Goal: Complete application form

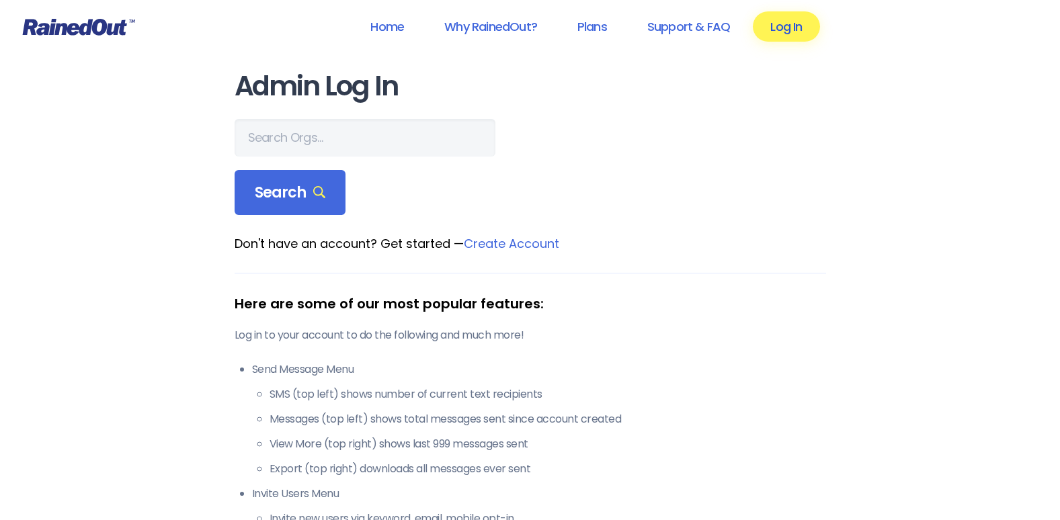
click at [763, 32] on link "Log In" at bounding box center [786, 26] width 67 height 30
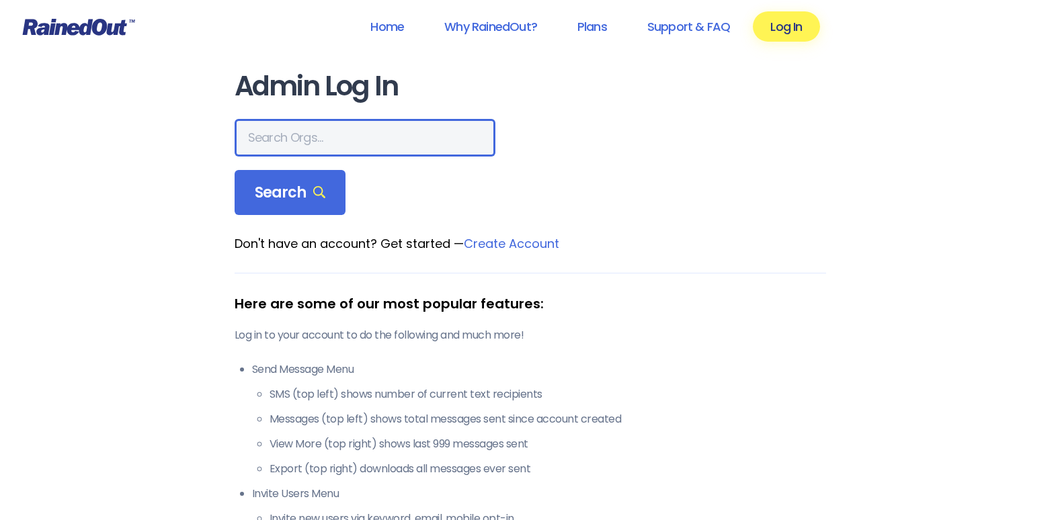
click at [397, 134] on input "text" at bounding box center [365, 138] width 261 height 38
type input "return"
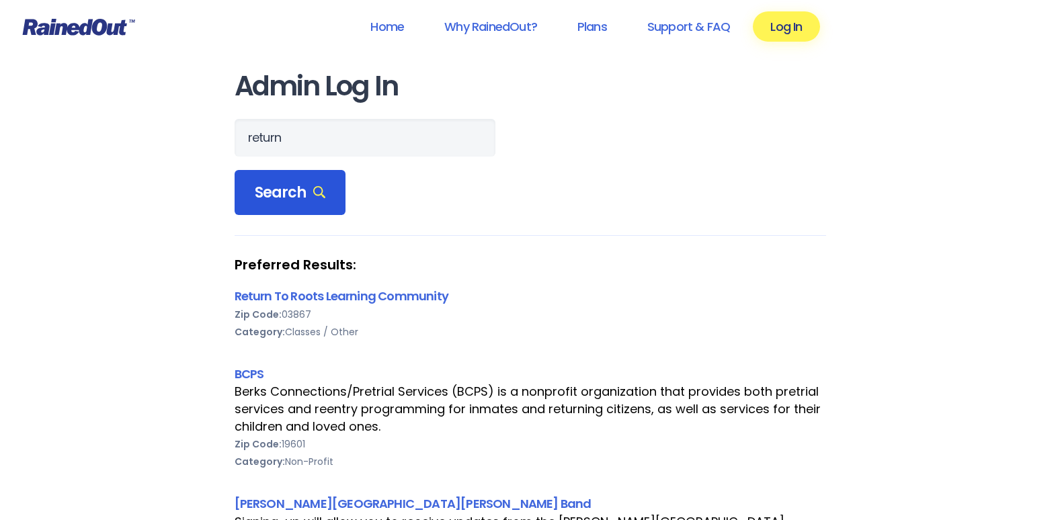
click at [305, 190] on span "Search" at bounding box center [290, 193] width 71 height 19
click at [328, 295] on link "Return To Roots Learning Community" at bounding box center [342, 296] width 214 height 17
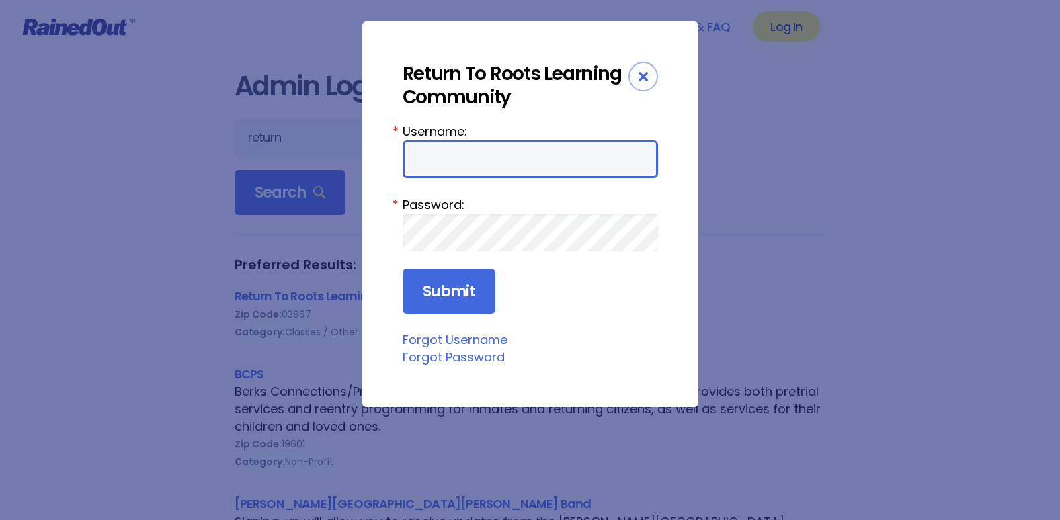
click at [454, 150] on input "Username:" at bounding box center [530, 159] width 255 height 38
type input "amber@returntorootslearning.org"
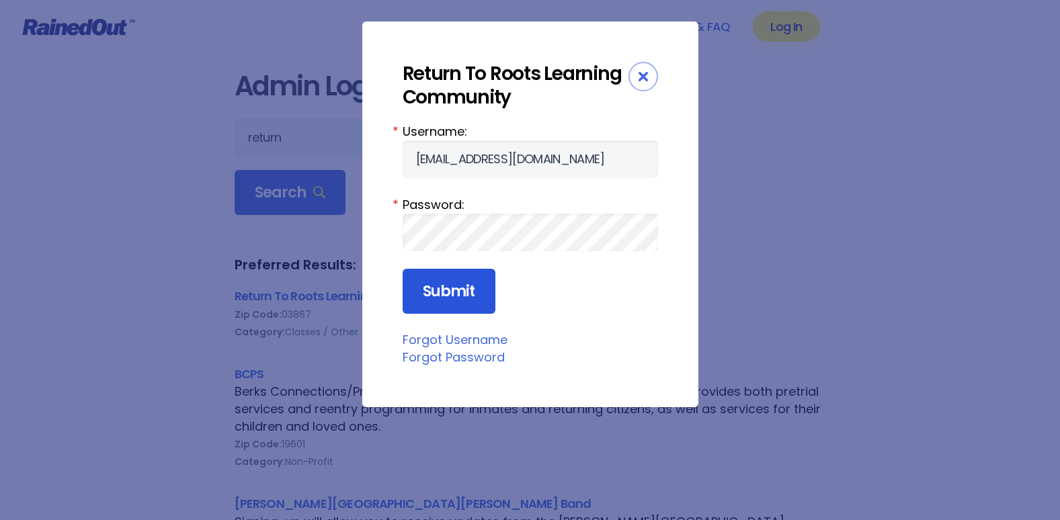
click at [475, 288] on input "Submit" at bounding box center [449, 292] width 93 height 46
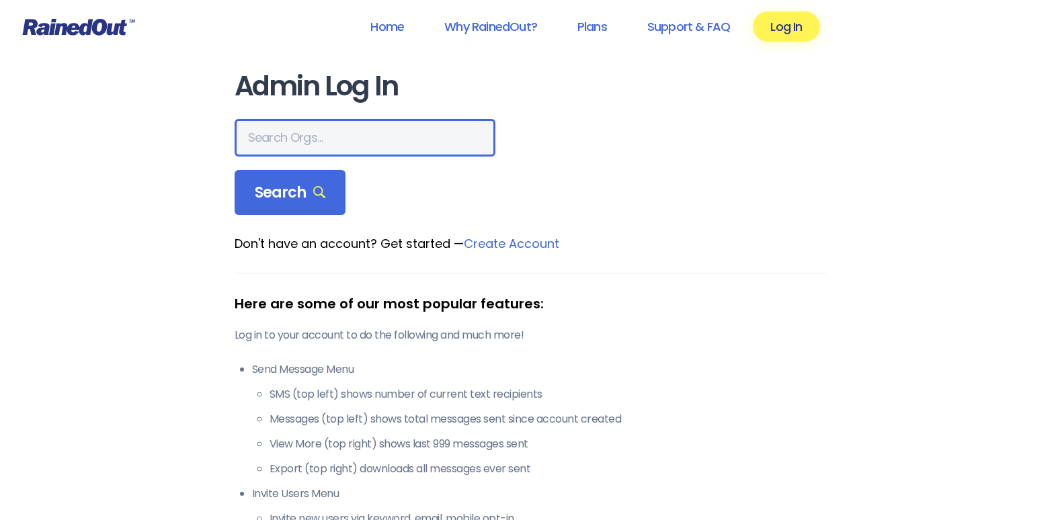
click at [332, 136] on input "text" at bounding box center [365, 138] width 261 height 38
type input "return"
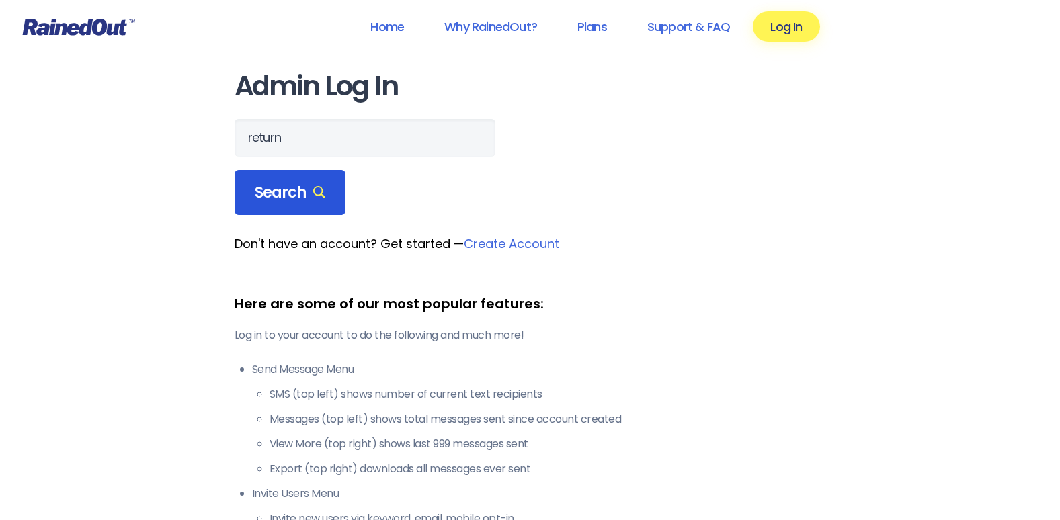
click at [287, 202] on span "Search" at bounding box center [290, 193] width 71 height 19
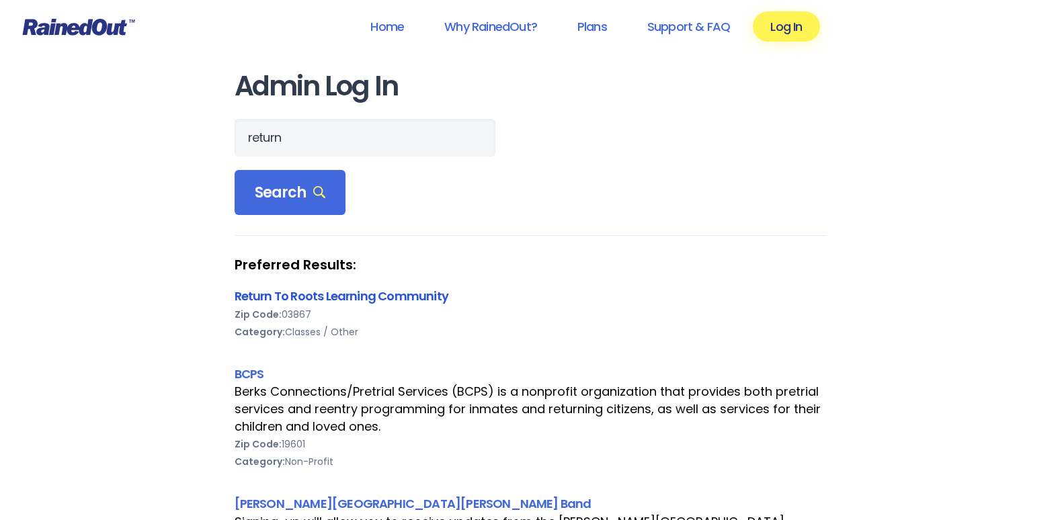
click at [292, 298] on link "Return To Roots Learning Community" at bounding box center [342, 296] width 214 height 17
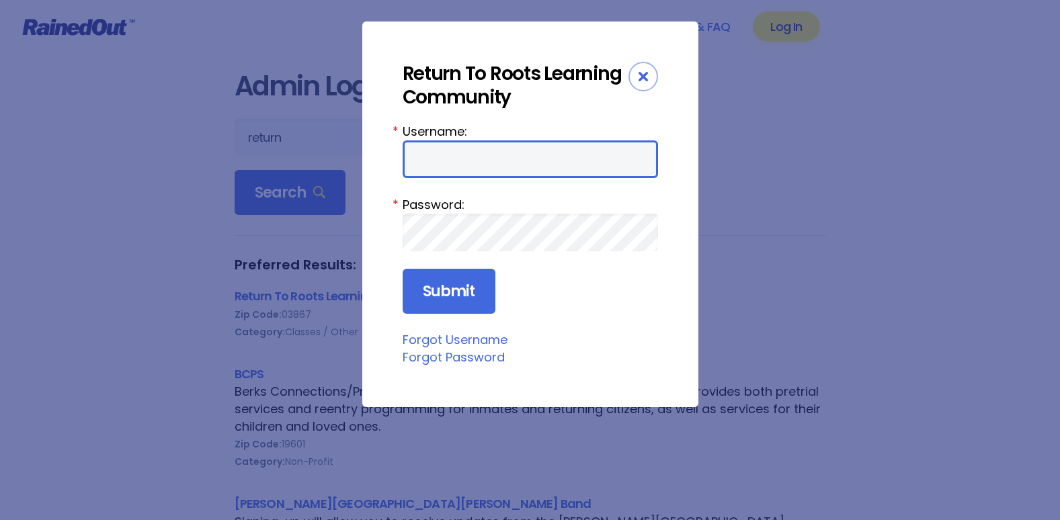
click at [486, 152] on input "Username:" at bounding box center [530, 159] width 255 height 38
type input "[PERSON_NAME]"
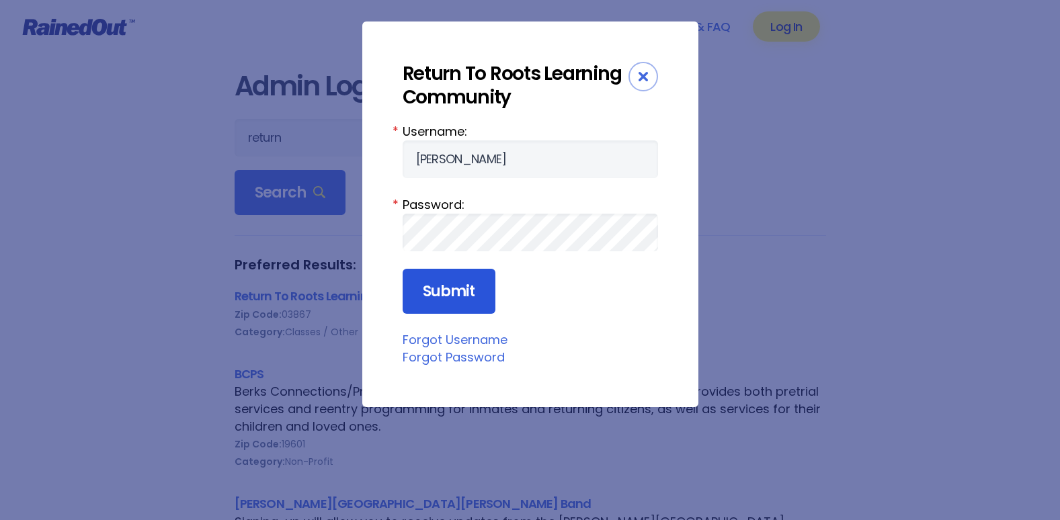
click at [411, 283] on input "Submit" at bounding box center [449, 292] width 93 height 46
